Goal: Find specific page/section: Find specific page/section

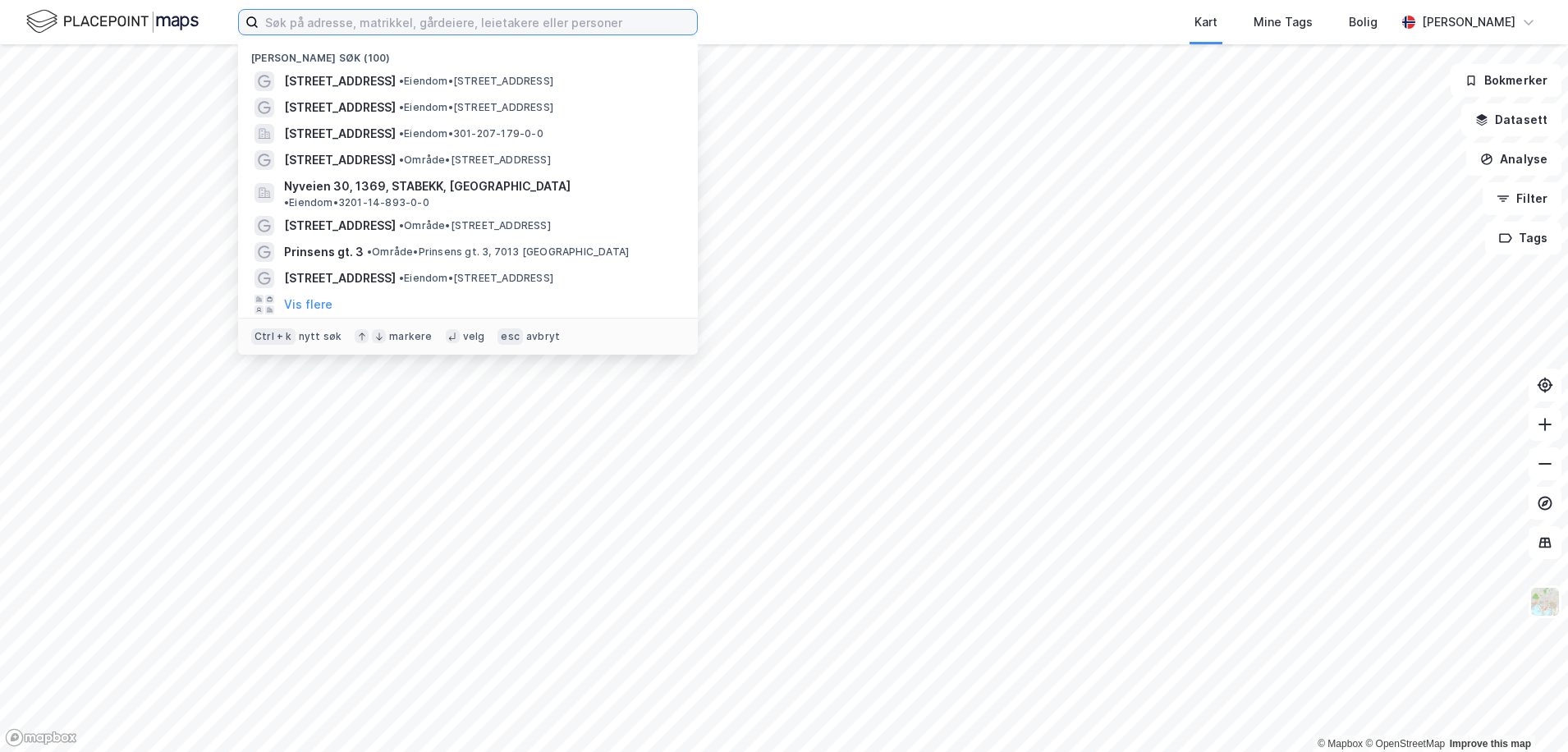
click at [304, 18] on input at bounding box center [478, 22] width 439 height 25
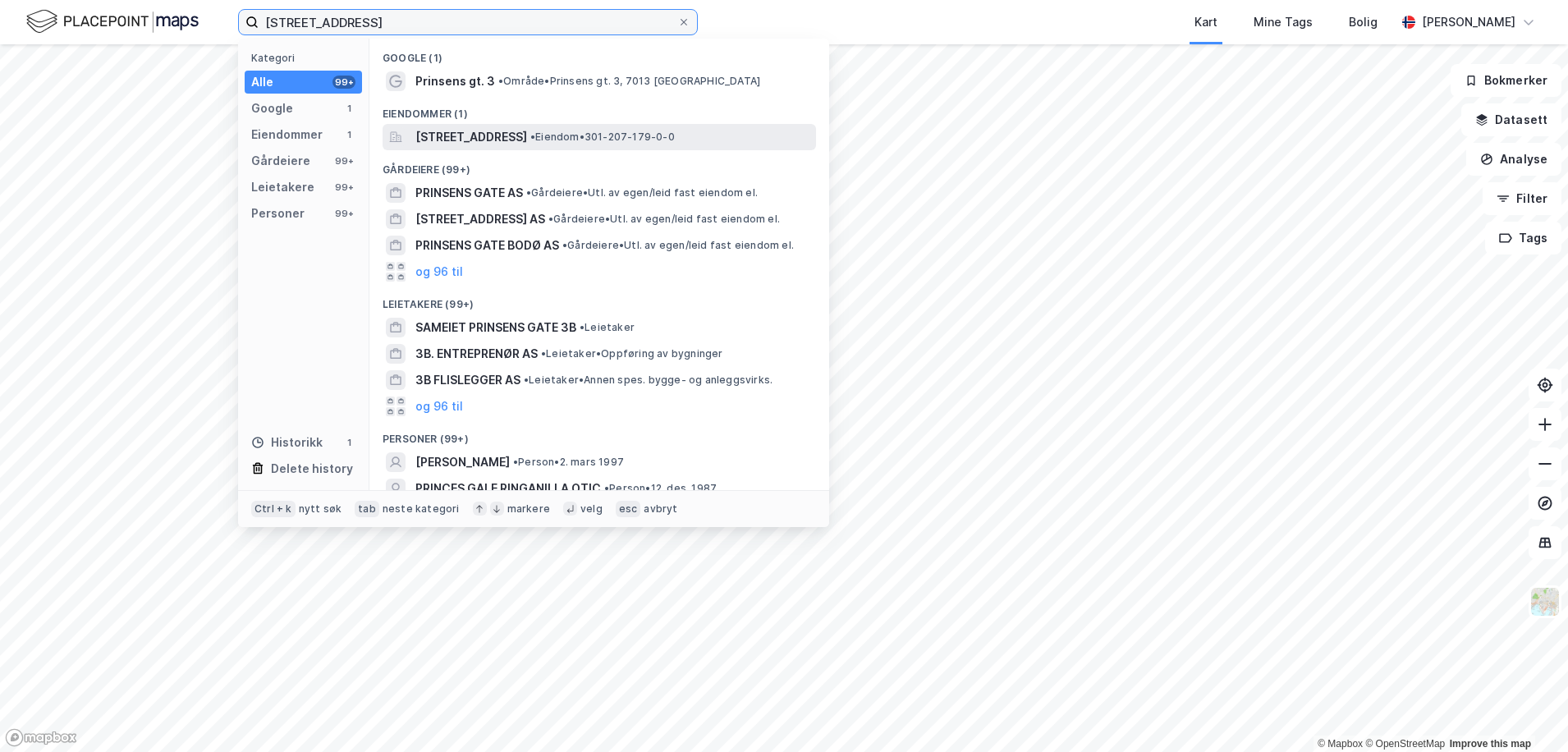
type input "[STREET_ADDRESS]"
click at [489, 132] on span "[STREET_ADDRESS]" at bounding box center [471, 137] width 112 height 20
